Goal: Task Accomplishment & Management: Manage account settings

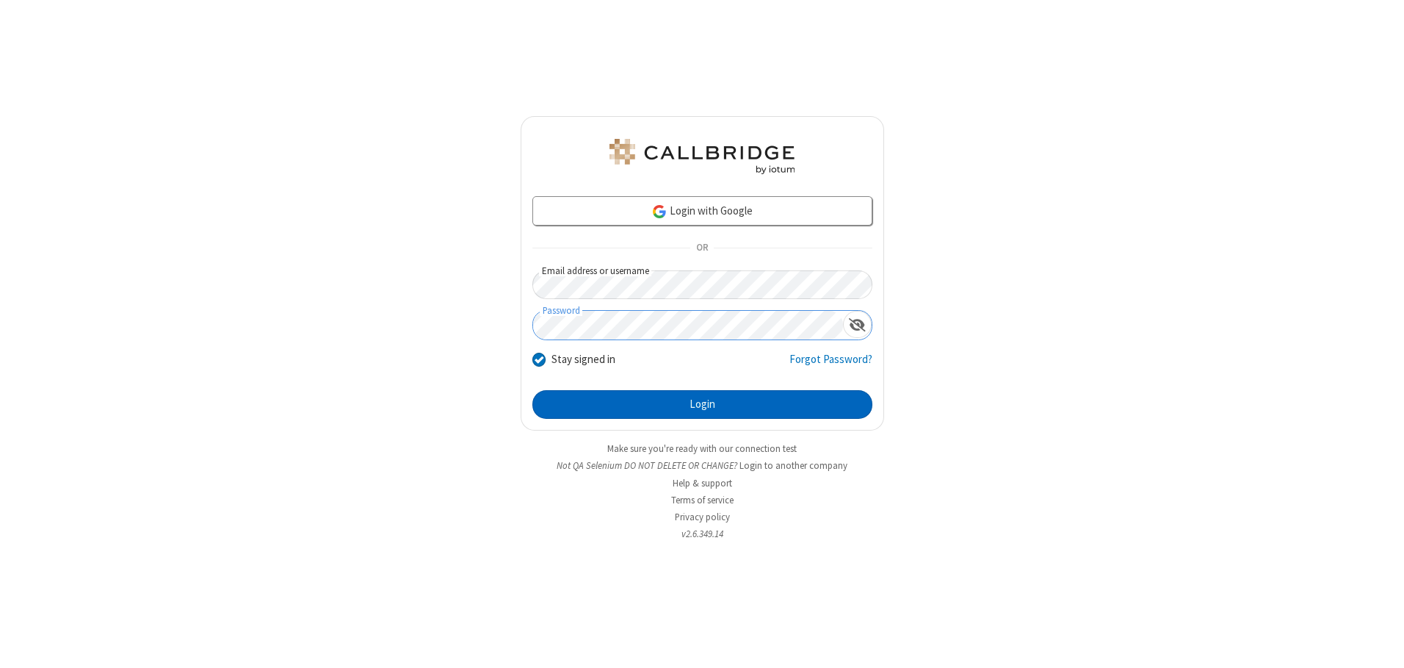
click at [702, 404] on button "Login" at bounding box center [702, 404] width 340 height 29
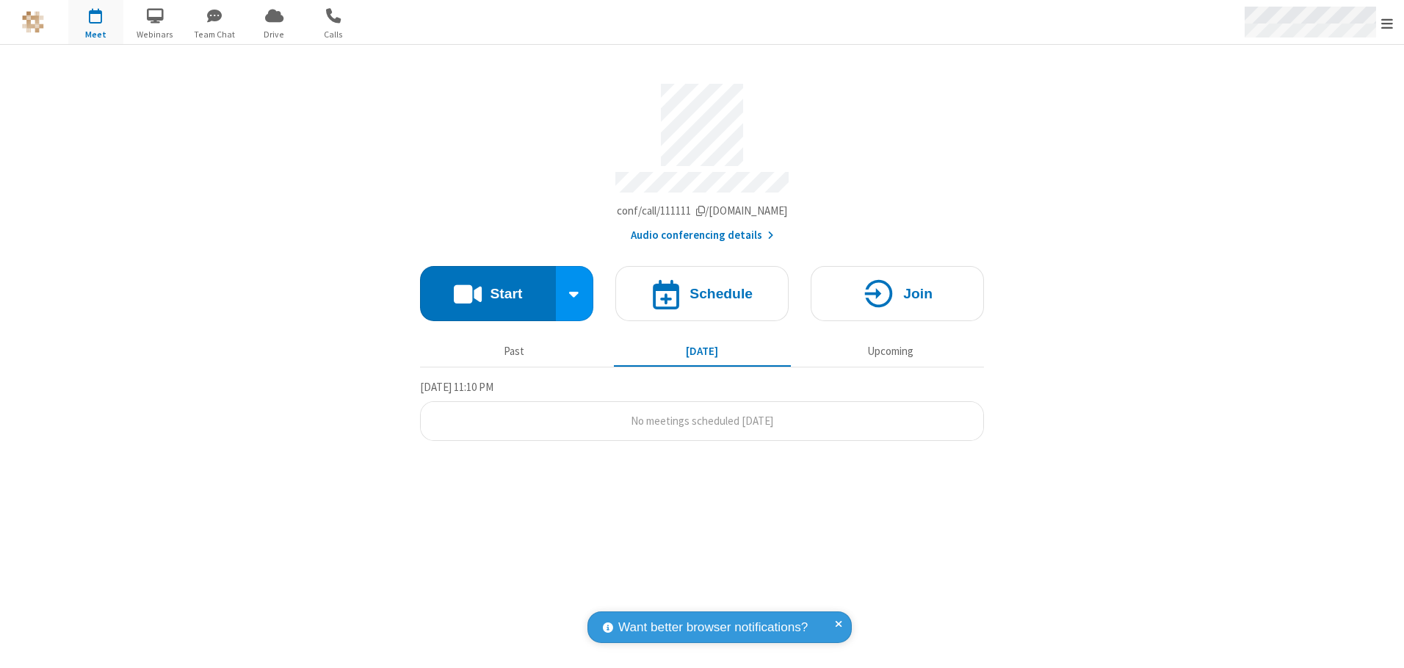
click at [1387, 23] on span "Open menu" at bounding box center [1387, 23] width 12 height 15
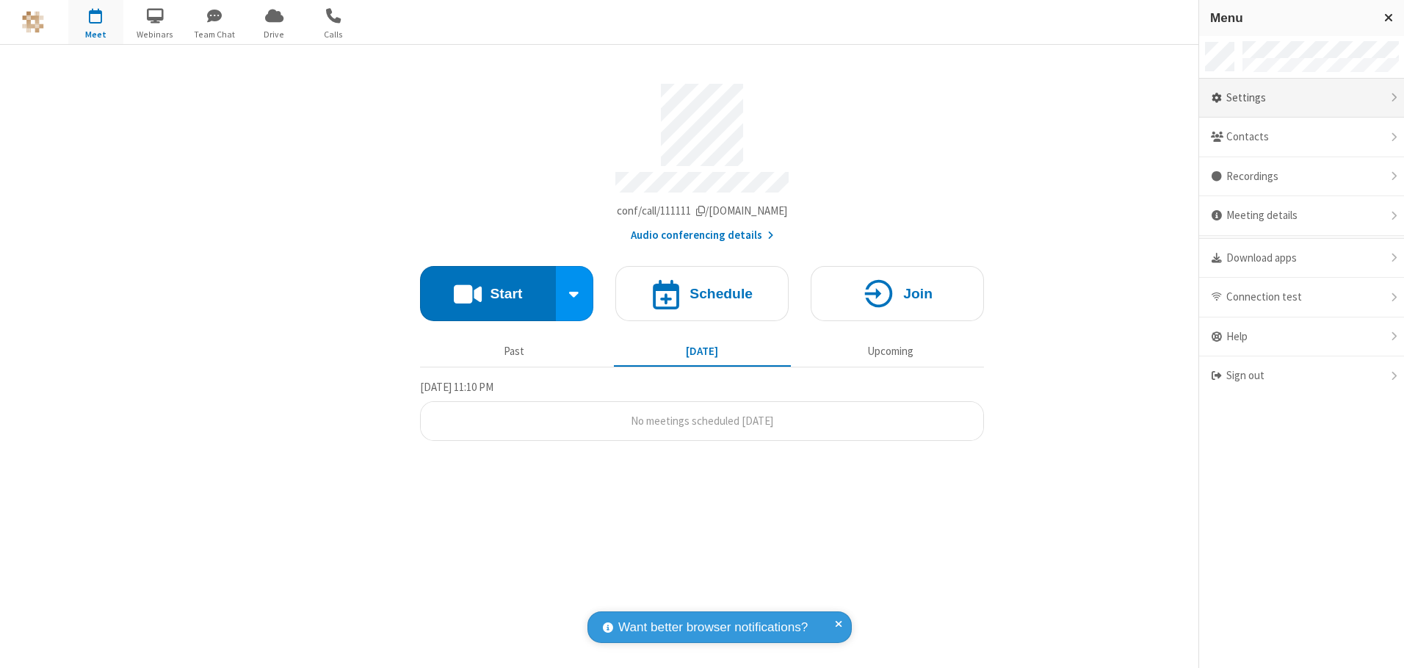
click at [1301, 98] on div "Settings" at bounding box center [1301, 99] width 205 height 40
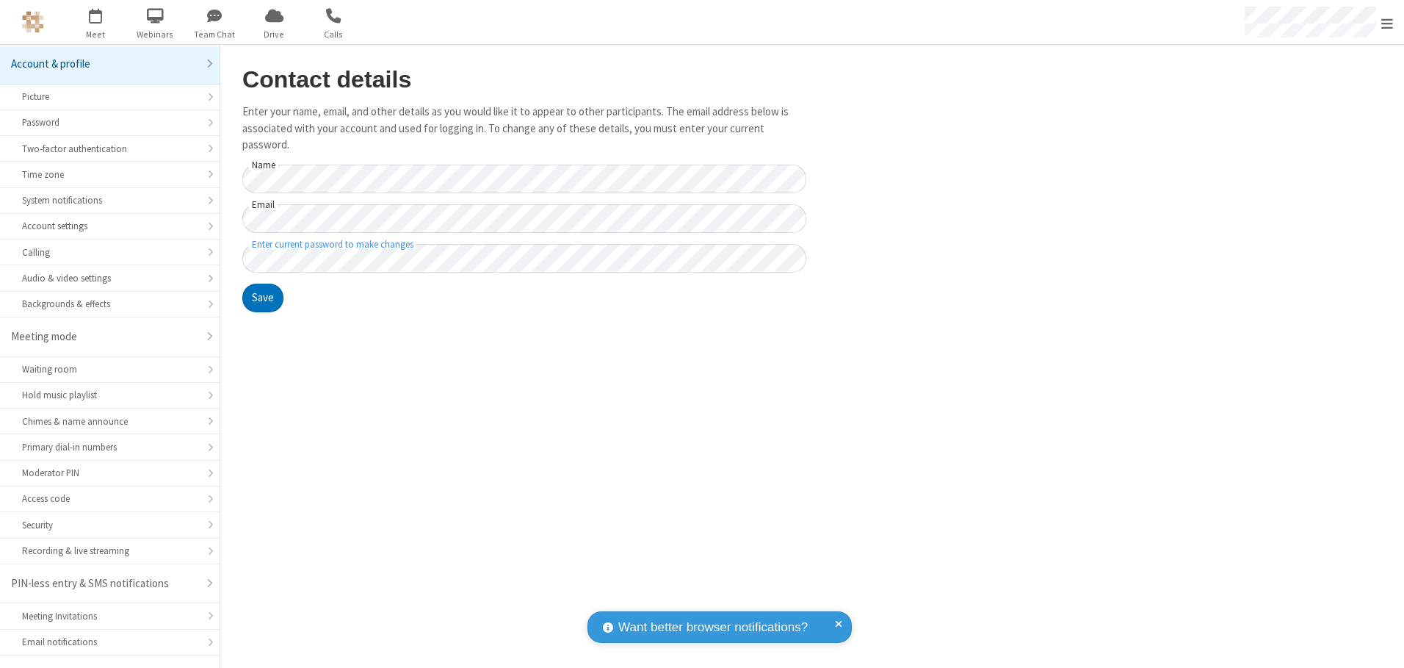
scroll to position [26, 0]
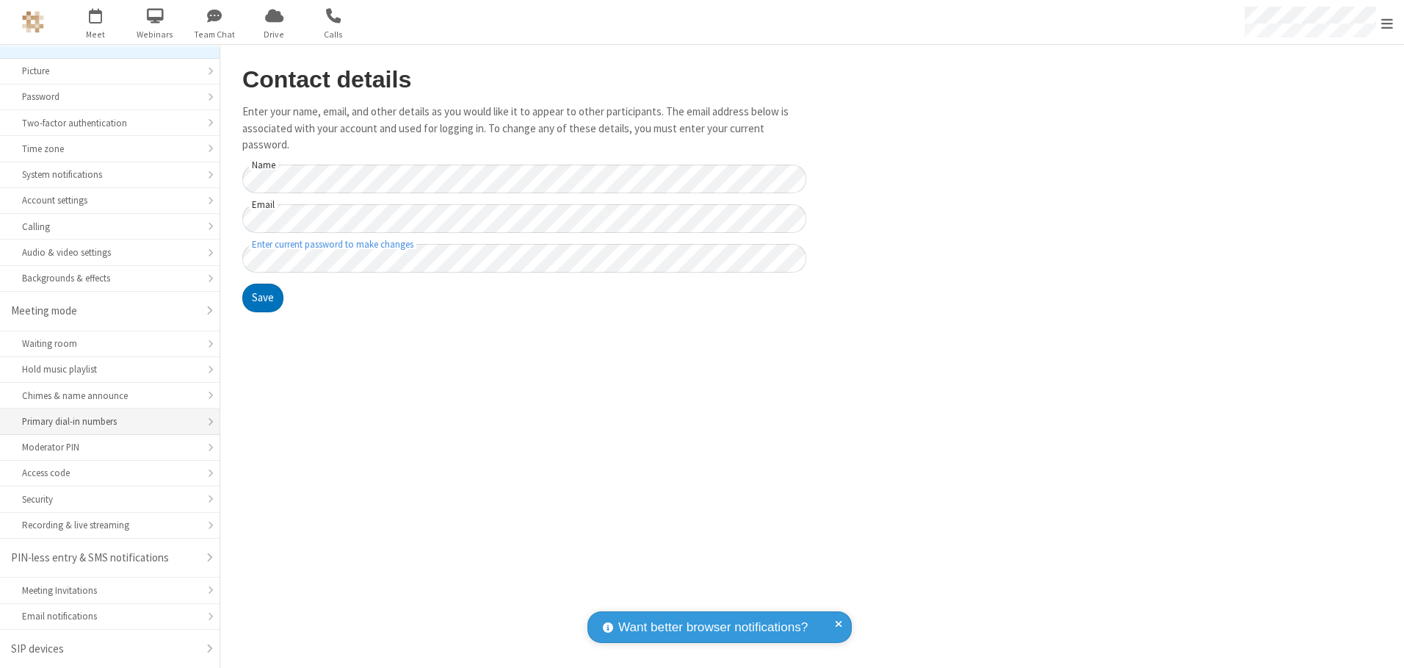
click at [104, 422] on div "Primary dial-in numbers" at bounding box center [110, 421] width 176 height 14
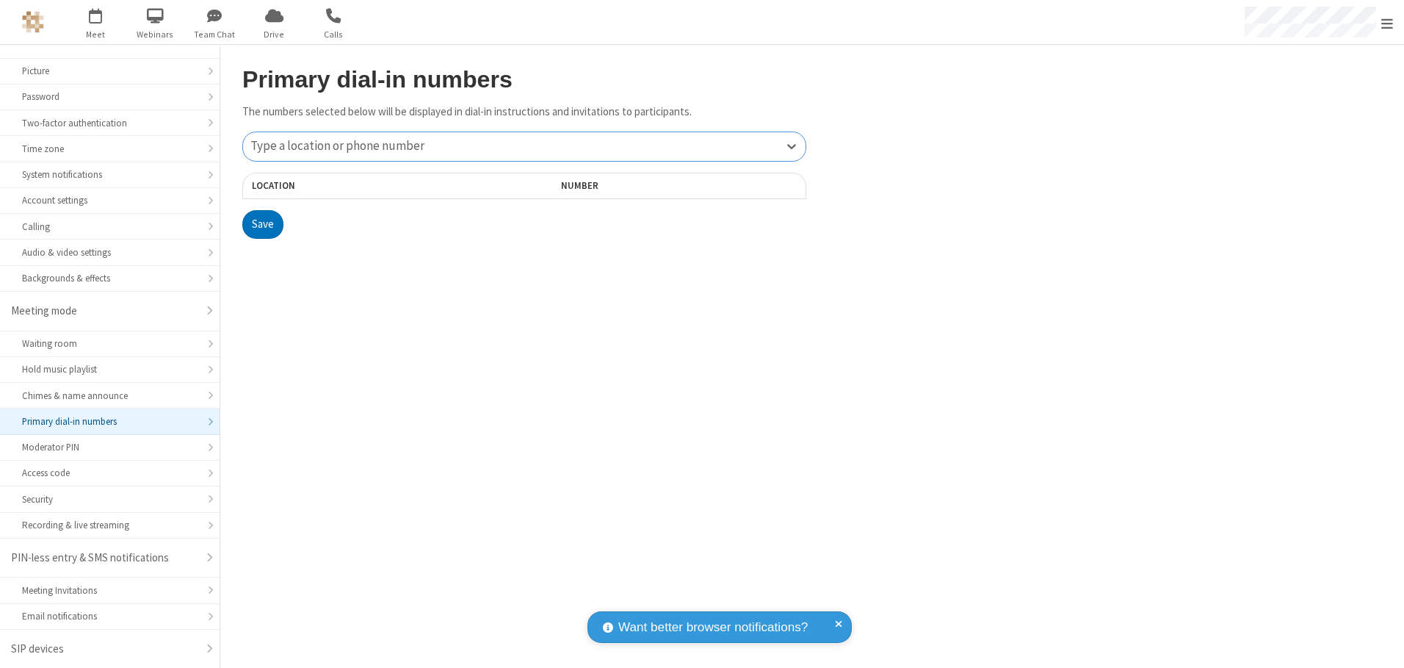
click at [524, 146] on div "Type a location or phone number" at bounding box center [524, 146] width 563 height 29
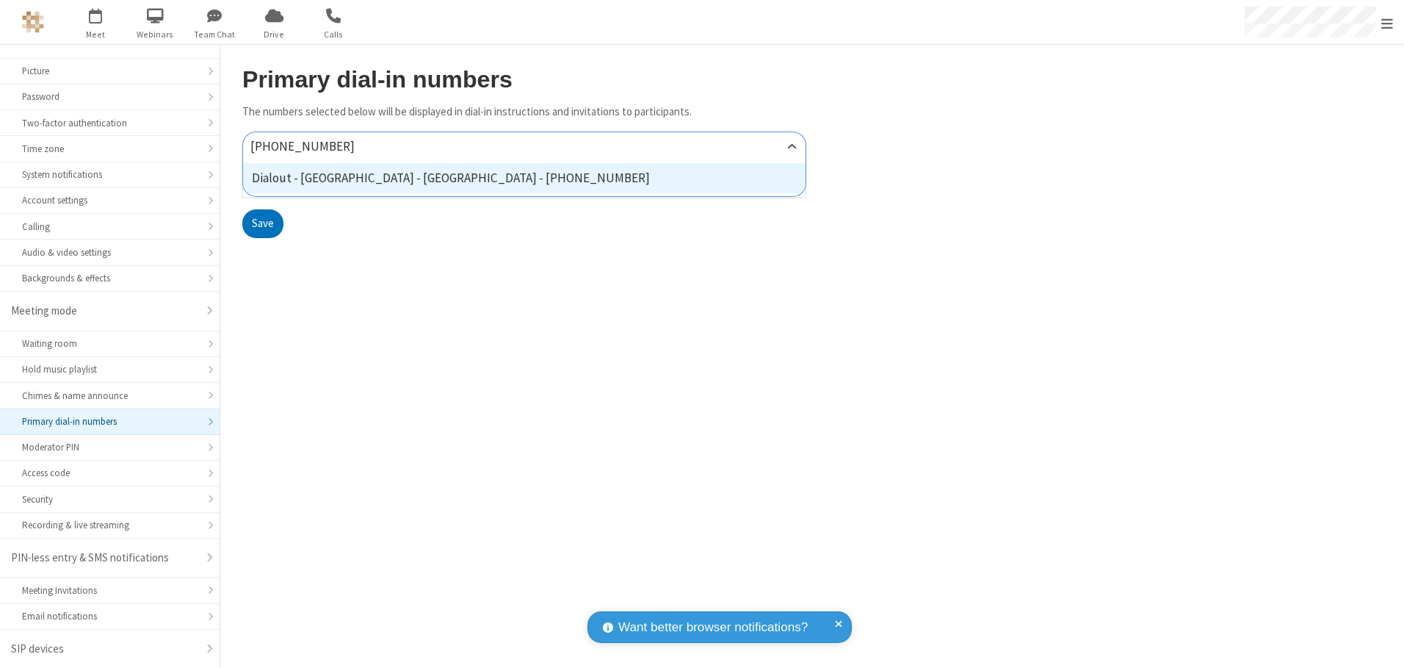
type input "[PHONE_NUMBER]"
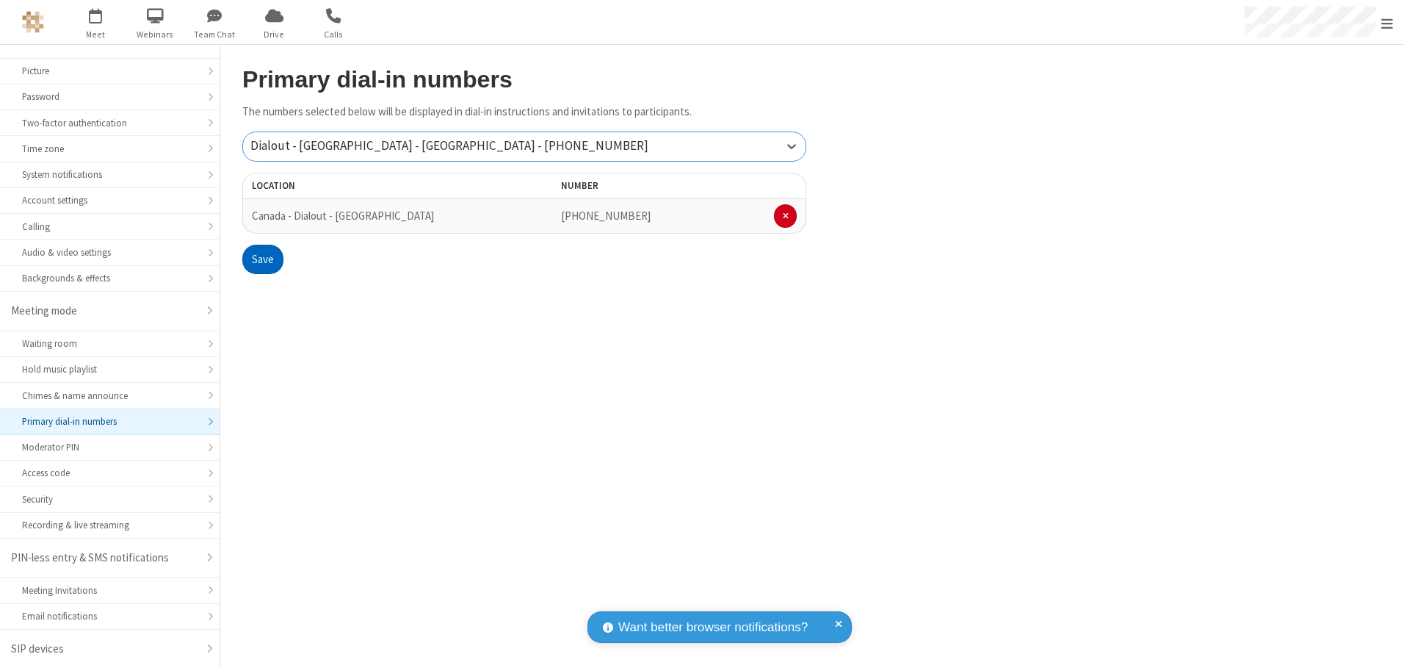
click at [262, 259] on button "Save" at bounding box center [262, 259] width 41 height 29
